Goal: Navigation & Orientation: Go to known website

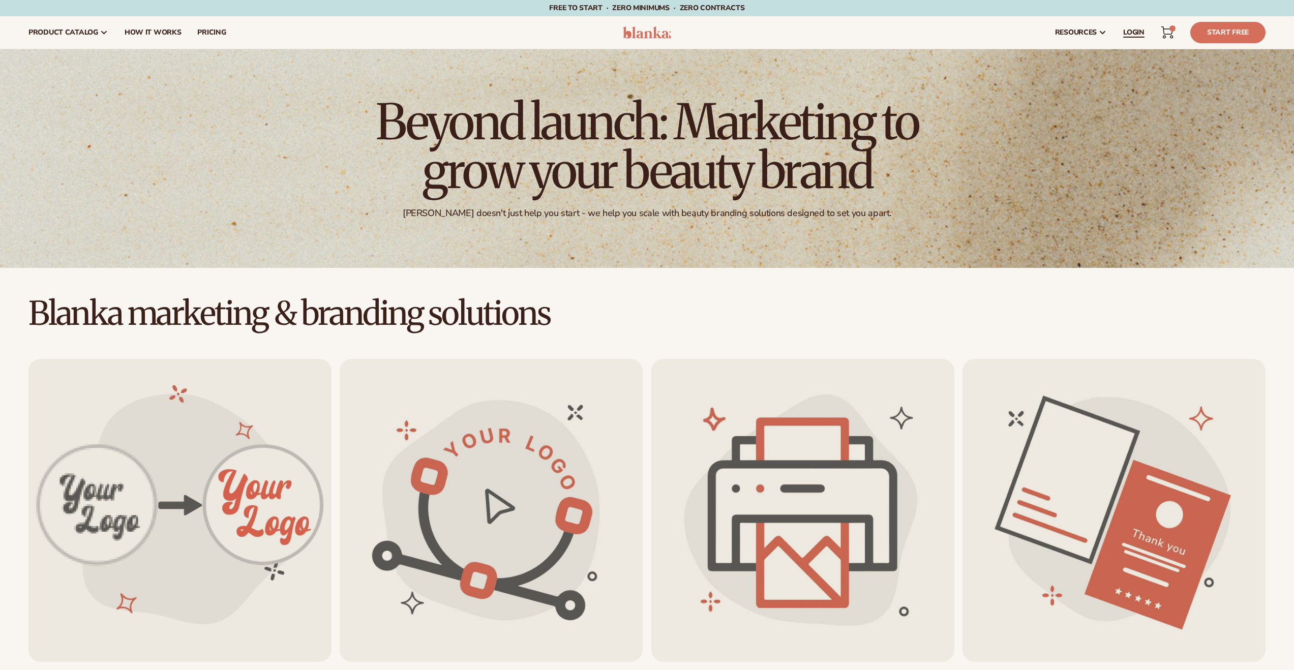
click at [1132, 33] on span "LOGIN" at bounding box center [1133, 32] width 21 height 8
